Goal: Task Accomplishment & Management: Use online tool/utility

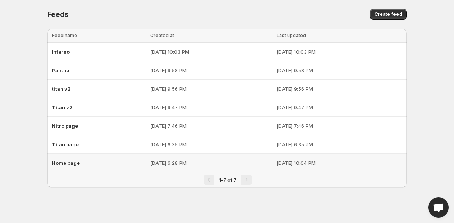
click at [70, 166] on span "Home page" at bounding box center [66, 163] width 28 height 6
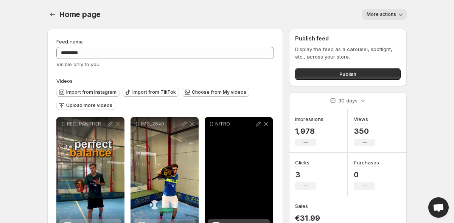
scroll to position [67, 0]
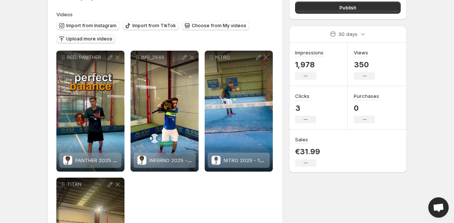
click at [103, 40] on span "Upload more videos" at bounding box center [89, 39] width 46 height 6
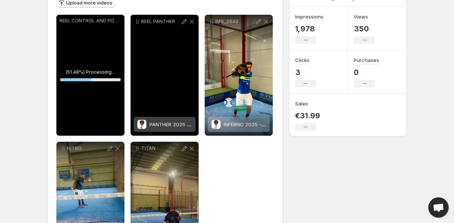
scroll to position [114, 0]
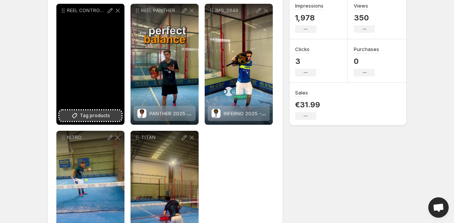
click at [92, 116] on span "Tag products" at bounding box center [95, 116] width 30 height 8
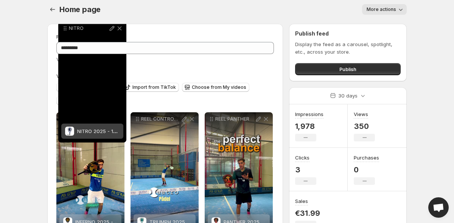
scroll to position [0, 0]
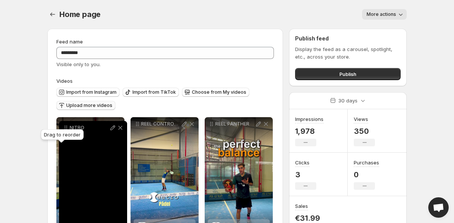
drag, startPoint x: 62, startPoint y: 139, endPoint x: 64, endPoint y: 130, distance: 10.2
click at [64, 130] on body "**********" at bounding box center [227, 111] width 454 height 223
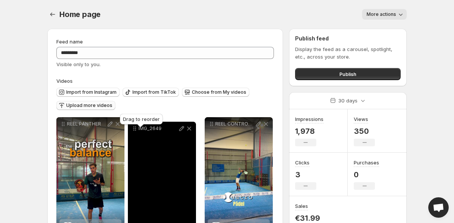
drag, startPoint x: 62, startPoint y: 123, endPoint x: 133, endPoint y: 128, distance: 71.8
click at [133, 128] on body "**********" at bounding box center [227, 111] width 454 height 223
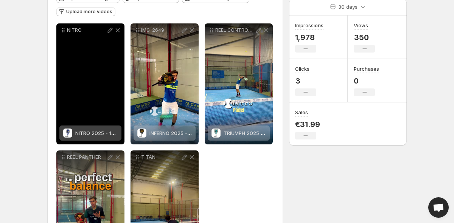
scroll to position [94, 0]
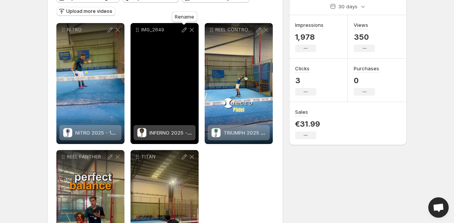
click at [186, 30] on icon at bounding box center [184, 30] width 5 height 5
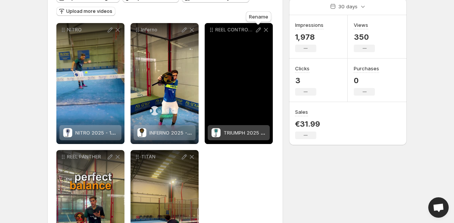
click at [258, 29] on icon at bounding box center [259, 30] width 8 height 8
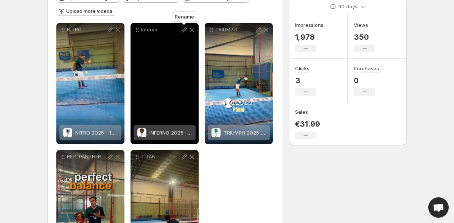
click at [183, 29] on icon at bounding box center [185, 30] width 8 height 8
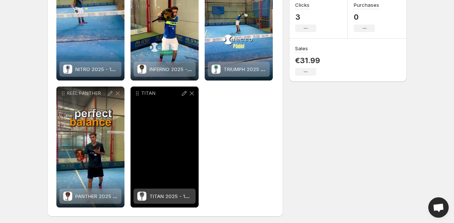
scroll to position [159, 0]
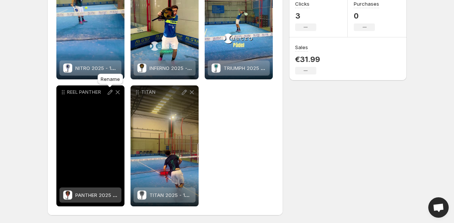
click at [110, 92] on icon at bounding box center [110, 93] width 8 height 8
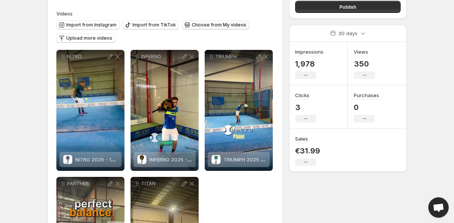
scroll to position [70, 0]
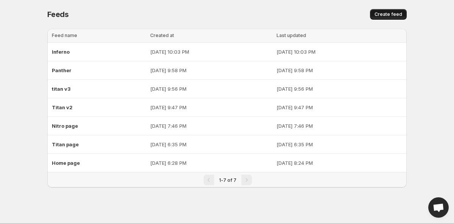
click at [398, 15] on span "Create feed" at bounding box center [389, 14] width 28 height 6
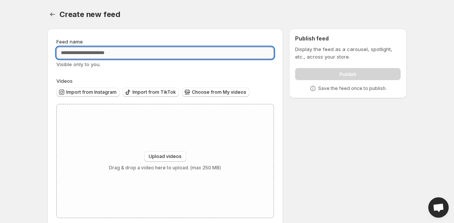
click at [156, 54] on input "Feed name" at bounding box center [165, 53] width 218 height 12
type input "*******"
click at [228, 90] on span "Choose from My videos" at bounding box center [219, 92] width 55 height 6
